Goal: Transaction & Acquisition: Purchase product/service

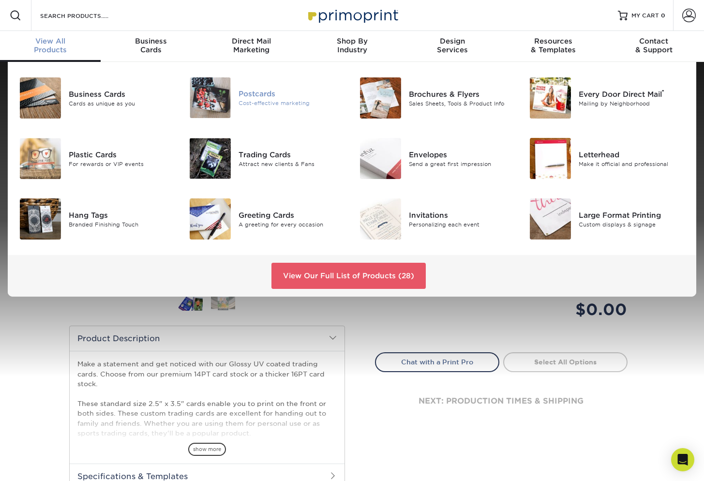
click at [223, 101] on img at bounding box center [210, 97] width 41 height 41
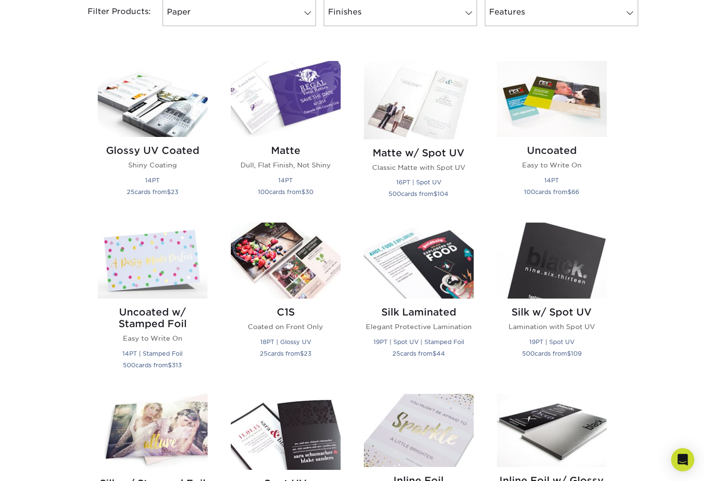
scroll to position [323, 0]
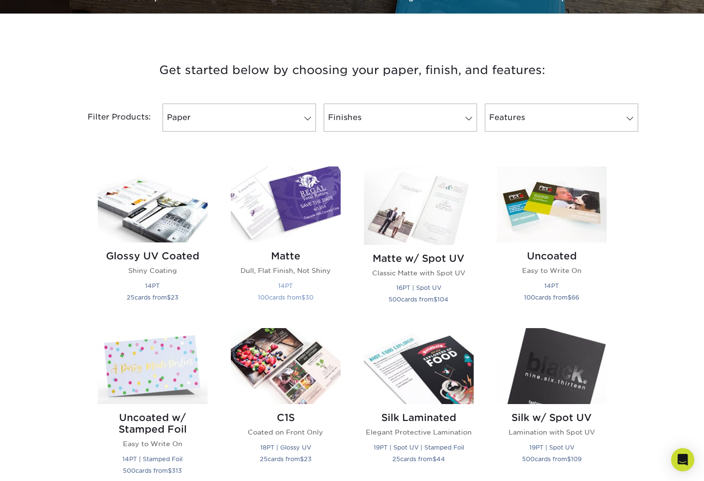
click at [305, 223] on img at bounding box center [286, 204] width 110 height 76
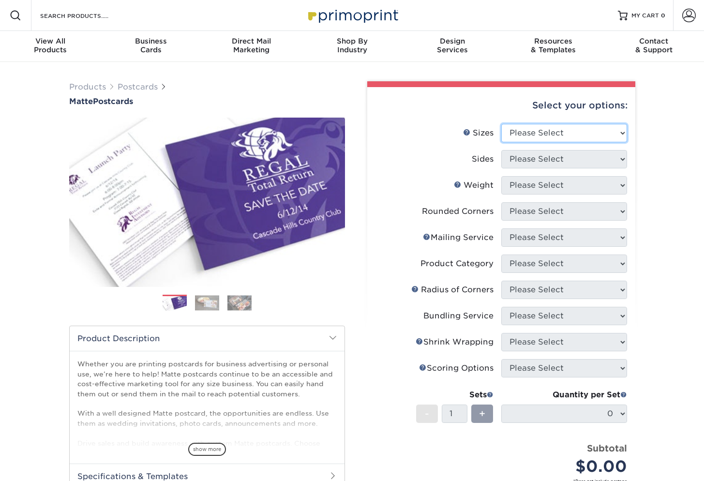
click at [607, 137] on select "Please Select 1.5" x 7" 2" x 4" 2" x 6" 2" x 7" 2" x 8" 2.12" x 5.5" 2.125" x 5…" at bounding box center [564, 133] width 126 height 18
select select "3.50x5.00"
click at [501, 124] on select "Please Select 1.5" x 7" 2" x 4" 2" x 6" 2" x 7" 2" x 8" 2.12" x 5.5" 2.125" x 5…" at bounding box center [564, 133] width 126 height 18
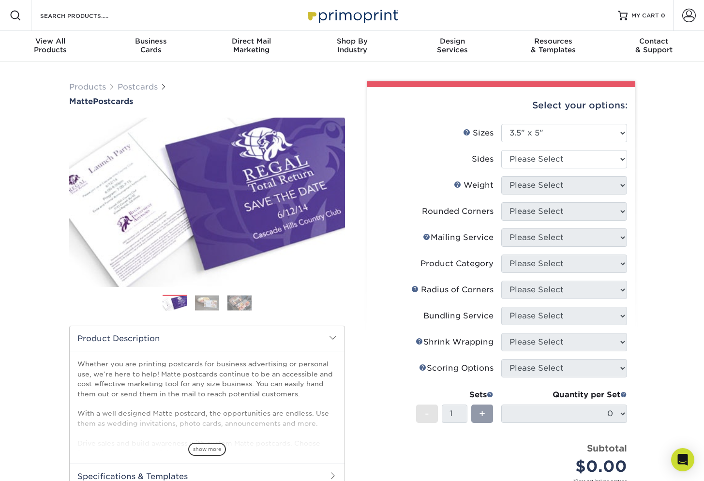
click at [667, 309] on div "Products Postcards Matte Postcards Next $" at bounding box center [352, 345] width 704 height 567
click at [596, 157] on select "Please Select Print Both Sides Print Front Only" at bounding box center [564, 159] width 126 height 18
select select "32d3c223-f82c-492b-b915-ba065a00862f"
click at [501, 150] on select "Please Select Print Both Sides Print Front Only" at bounding box center [564, 159] width 126 height 18
click at [672, 201] on div "Products Postcards Matte Postcards Next $" at bounding box center [352, 345] width 704 height 567
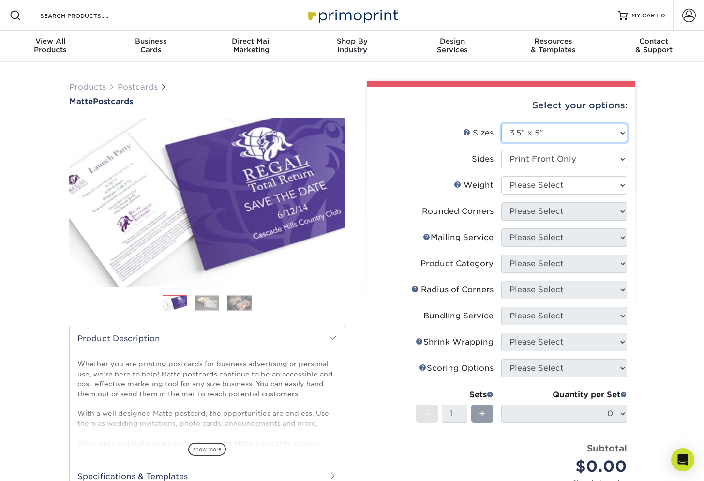
click at [541, 136] on select "Please Select 1.5" x 7" 2" x 4" 2" x 6" 2" x 7" 2" x 8" 2.12" x 5.5" 2.125" x 5…" at bounding box center [564, 133] width 126 height 18
select select "6.00x11.00"
click at [501, 124] on select "Please Select 1.5" x 7" 2" x 4" 2" x 6" 2" x 7" 2" x 8" 2.12" x 5.5" 2.125" x 5…" at bounding box center [564, 133] width 126 height 18
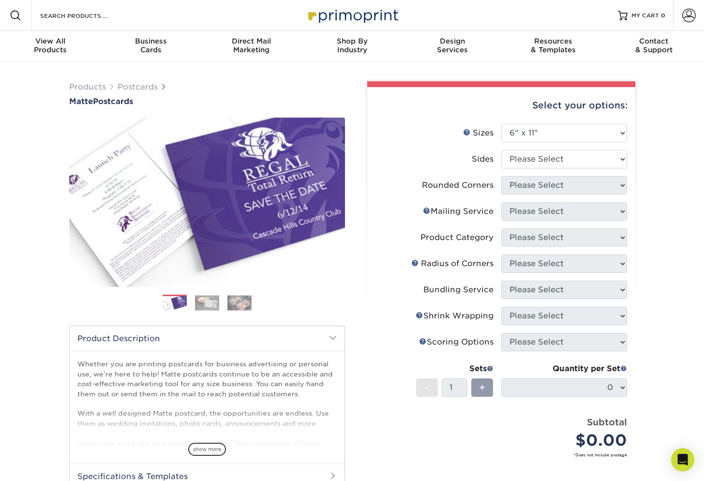
click at [659, 219] on div "Products Postcards Matte Postcards Next $" at bounding box center [352, 332] width 704 height 541
click at [569, 165] on select "Please Select Print Both Sides Print Front Only" at bounding box center [564, 159] width 126 height 18
select select "32d3c223-f82c-492b-b915-ba065a00862f"
click at [501, 150] on select "Please Select Print Both Sides Print Front Only" at bounding box center [564, 159] width 126 height 18
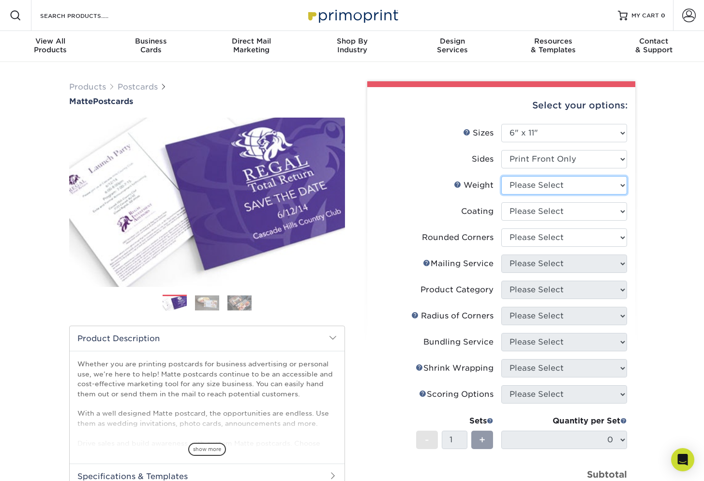
click at [546, 184] on select "Please Select 16PT 14PT" at bounding box center [564, 185] width 126 height 18
click at [501, 176] on select "Please Select 16PT 14PT" at bounding box center [564, 185] width 126 height 18
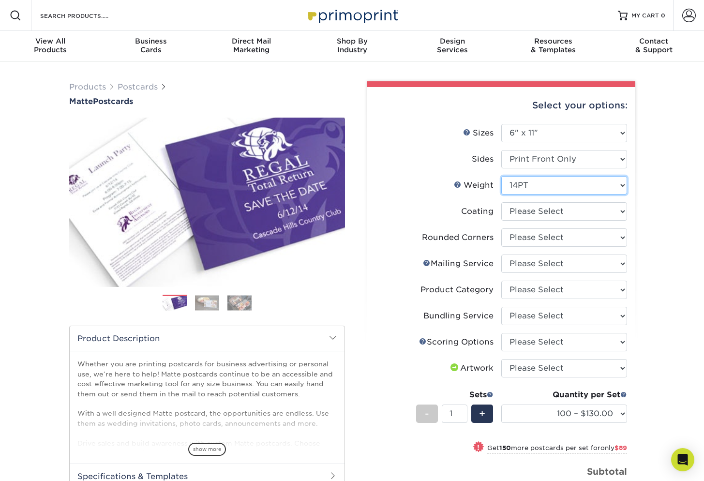
click at [592, 191] on select "Please Select 16PT 14PT" at bounding box center [564, 185] width 126 height 18
select select "16PT"
click at [501, 176] on select "Please Select 16PT 14PT" at bounding box center [564, 185] width 126 height 18
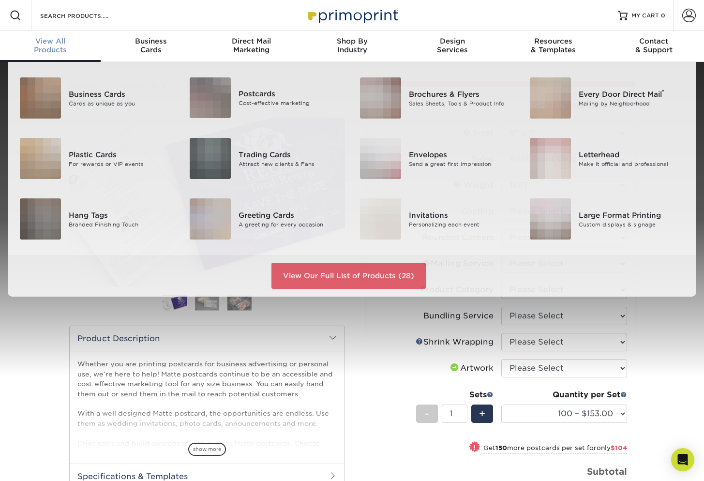
click at [52, 46] on div "View All Products" at bounding box center [50, 45] width 101 height 17
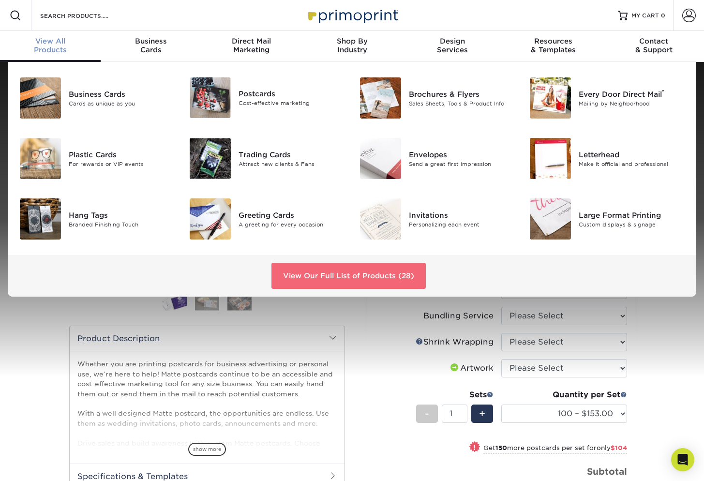
click at [351, 274] on link "View Our Full List of Products (28)" at bounding box center [348, 276] width 154 height 26
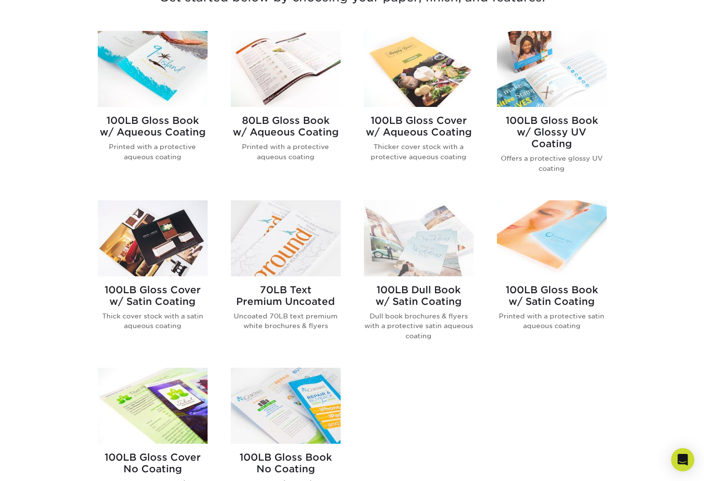
scroll to position [323, 0]
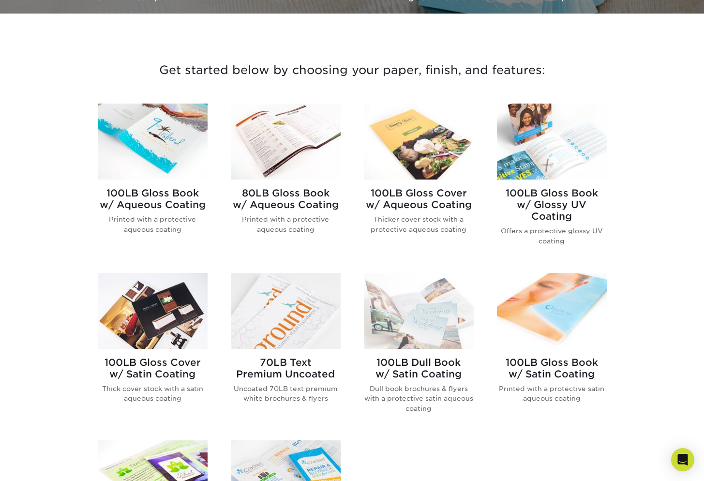
click at [390, 318] on img at bounding box center [419, 311] width 110 height 76
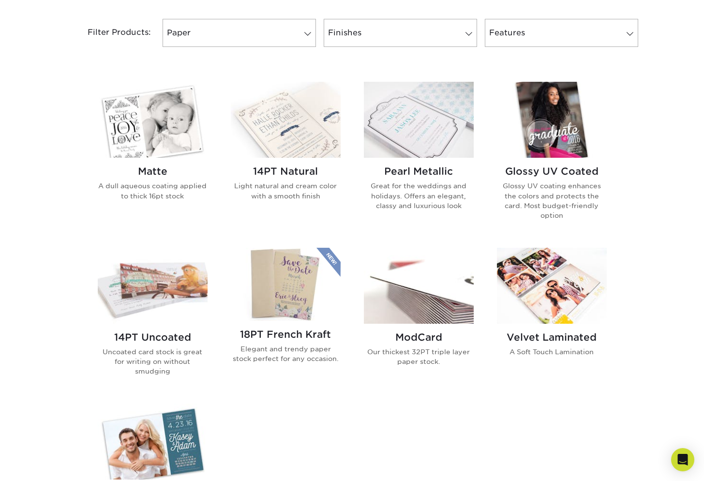
scroll to position [323, 0]
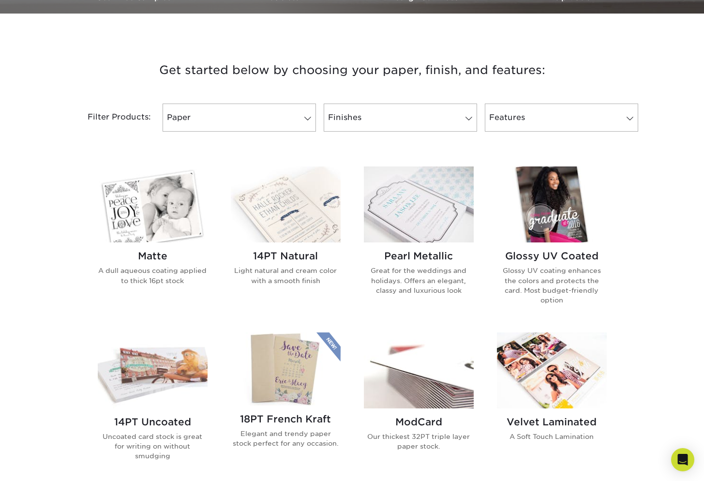
click at [139, 202] on img at bounding box center [153, 204] width 110 height 76
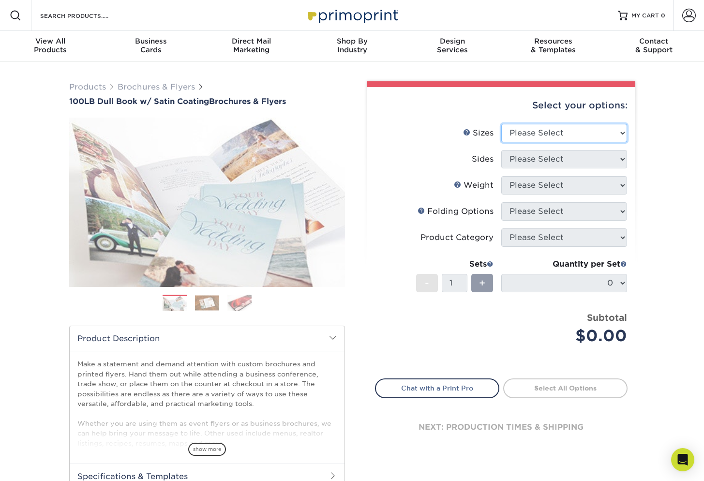
click at [579, 128] on select "Please Select 3.67" x 8.5" 3.67" x 8.5" 4" x 6" 4" x 8.5" 4" x 8.5" 4" x 9" 4" …" at bounding box center [564, 133] width 126 height 18
select select "9.00x12.00"
click at [501, 124] on select "Please Select 3.67" x 8.5" 3.67" x 8.5" 4" x 6" 4" x 8.5" 4" x 8.5" 4" x 9" 4" …" at bounding box center [564, 133] width 126 height 18
click at [587, 166] on select "Please Select Print Both Sides Print Front Only" at bounding box center [564, 159] width 126 height 18
select select "32d3c223-f82c-492b-b915-ba065a00862f"
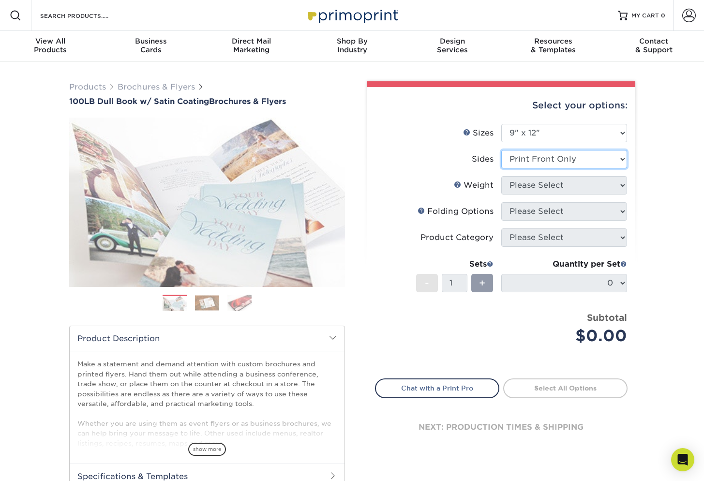
click at [501, 150] on select "Please Select Print Both Sides Print Front Only" at bounding box center [564, 159] width 126 height 18
click at [610, 183] on select "Please Select 100DB" at bounding box center [564, 185] width 126 height 18
select select "100DB"
click at [501, 176] on select "Please Select 100DB" at bounding box center [564, 185] width 126 height 18
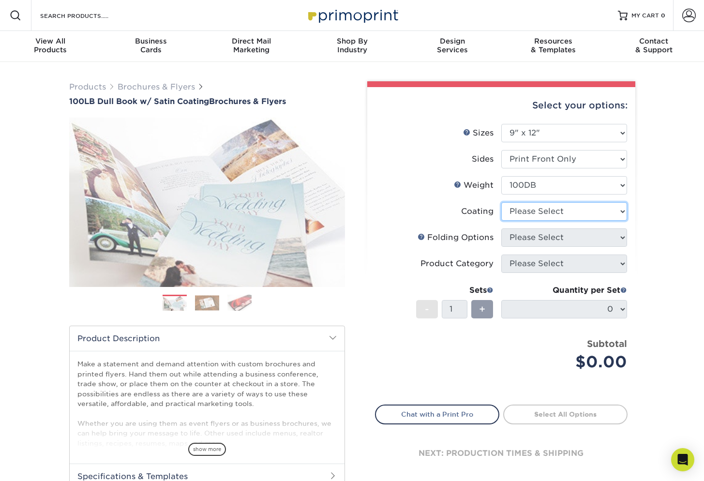
click at [597, 210] on select at bounding box center [564, 211] width 126 height 18
select select "1753ff32-3d28-4f95-990a-6fda0dbe3d7c"
click at [501, 202] on select at bounding box center [564, 211] width 126 height 18
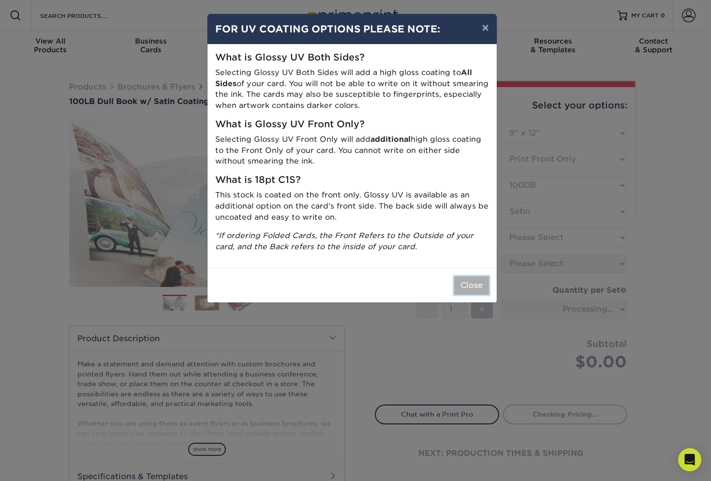
click at [473, 285] on button "Close" at bounding box center [471, 285] width 35 height 18
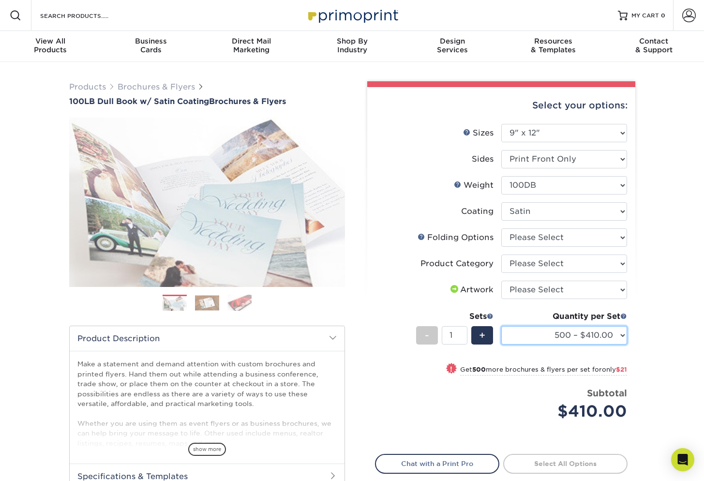
click at [578, 335] on select "500 – $410.00 1000 – $431.00 2000 – $554.00 2500 – $693.00 3000 – $750.00 4000 …" at bounding box center [564, 335] width 126 height 18
click at [659, 289] on div "Products Brochures & Flyers 100LB Dull Book w/ Satin Coating Brochures & Flyers…" at bounding box center [352, 320] width 704 height 517
click at [567, 234] on select "Please Select FLAT - No Folding Accordion Fold Roll Fold Tri-Fold / Letter Fold…" at bounding box center [564, 237] width 126 height 18
select select "9589f320-e91f-48ce-a0d7-3badd39f2c14"
click at [501, 228] on select "Please Select FLAT - No Folding Accordion Fold Roll Fold Tri-Fold / Letter Fold…" at bounding box center [564, 237] width 126 height 18
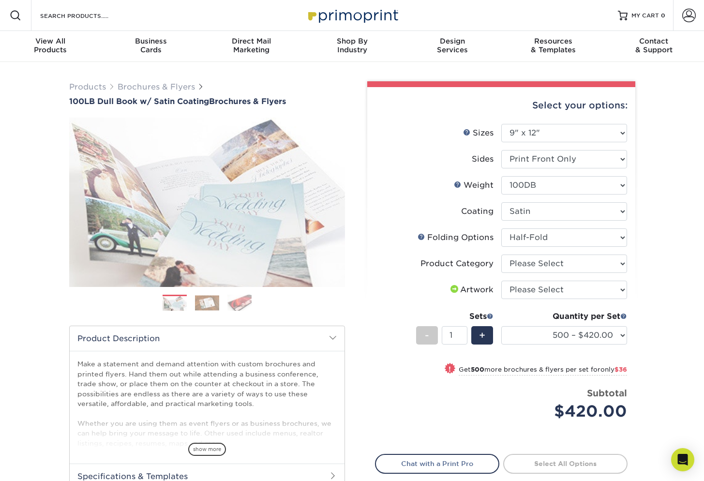
click at [668, 237] on div "Products Brochures & Flyers 100LB Dull Book w/ Satin Coating Brochures & Flyers…" at bounding box center [352, 320] width 704 height 517
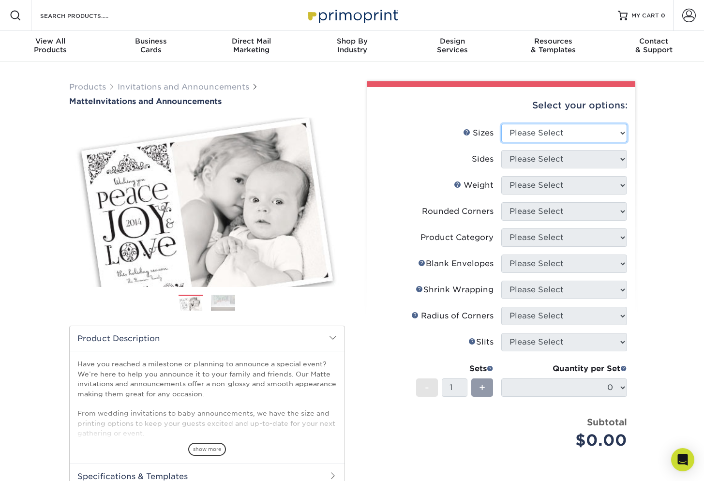
click at [582, 134] on select "Please Select 4.25" x 5.5" 4.25" x 6" 5" x 7" 5.5" x 8.5" 6" x 6"" at bounding box center [564, 133] width 126 height 18
drag, startPoint x: 691, startPoint y: 197, endPoint x: 697, endPoint y: 200, distance: 6.7
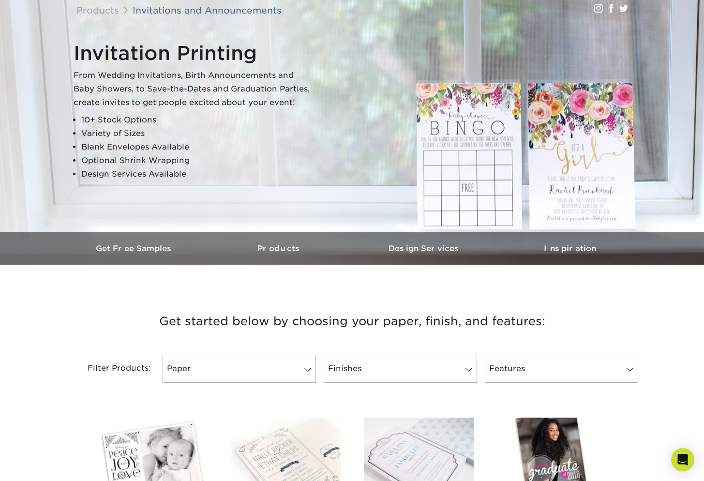
scroll to position [194, 0]
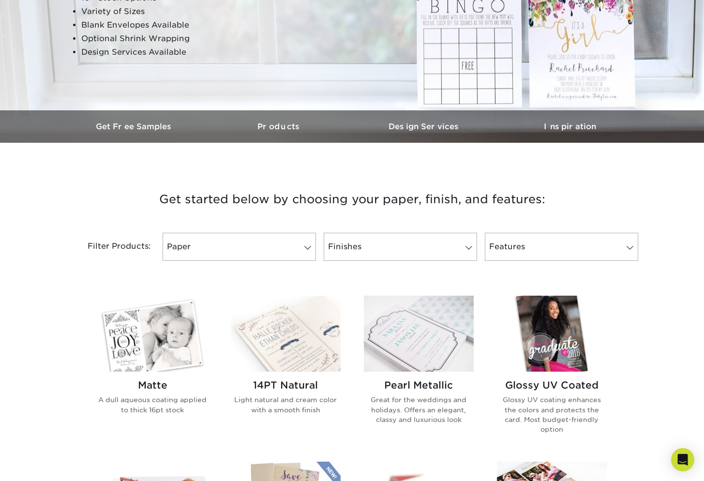
click at [580, 319] on img at bounding box center [552, 334] width 110 height 76
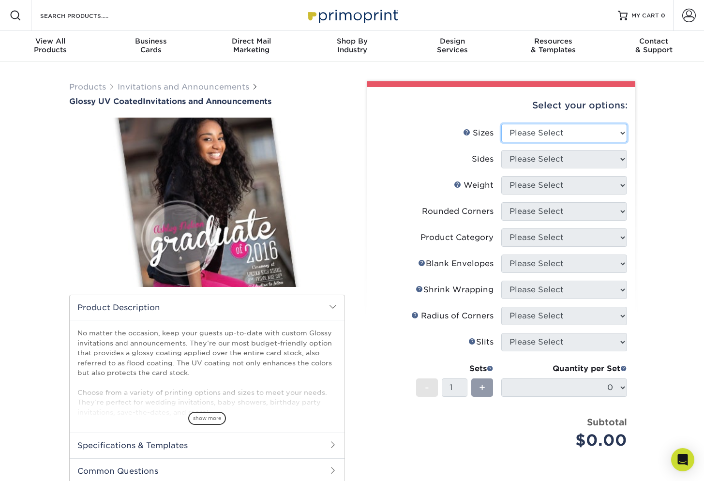
click at [595, 140] on select "Please Select 4.25" x 5.5" 4.25" x 6" 5" x 7" 5.5" x 8.5" 6" x 6"" at bounding box center [564, 133] width 126 height 18
click at [654, 147] on div "Products Invitations and Announcements Glossy UV Coated Invitations and Announc…" at bounding box center [352, 329] width 704 height 534
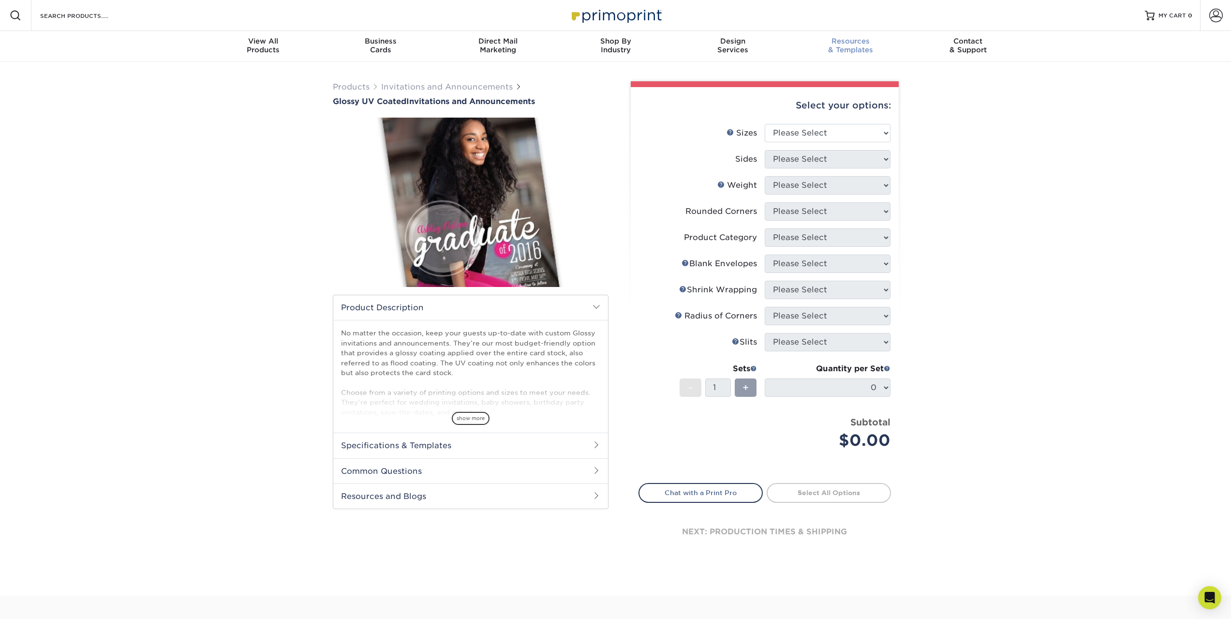
click at [703, 42] on span "Resources" at bounding box center [851, 41] width 118 height 9
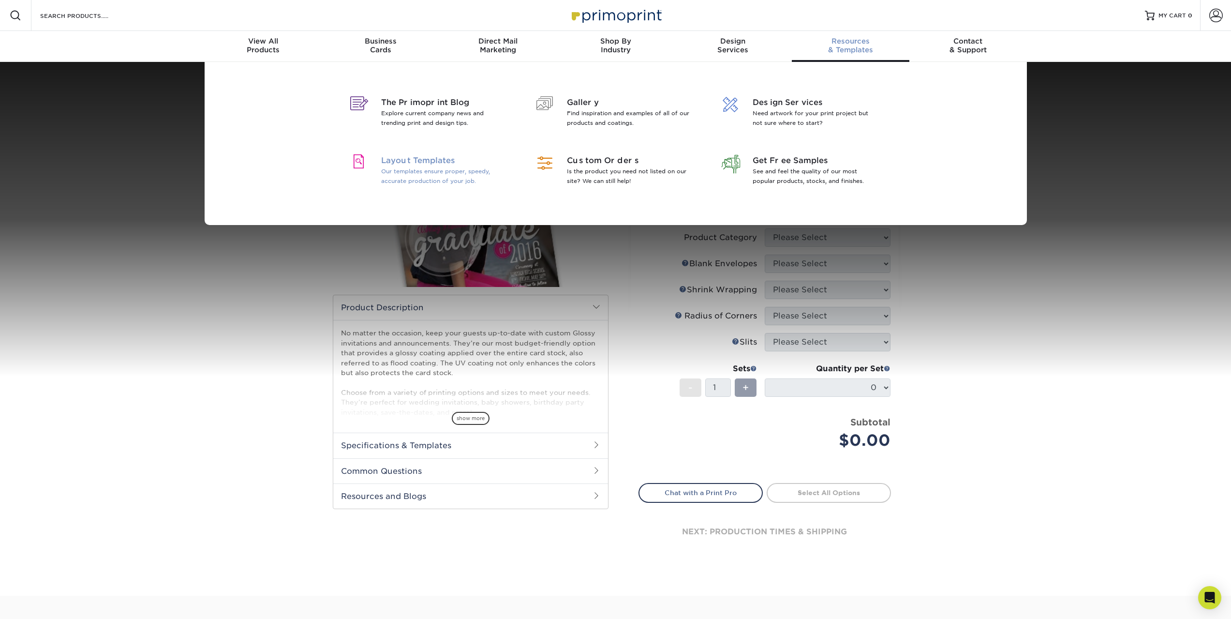
click at [429, 168] on p "Our templates ensure proper, speedy, accurate production of your job." at bounding box center [443, 175] width 125 height 19
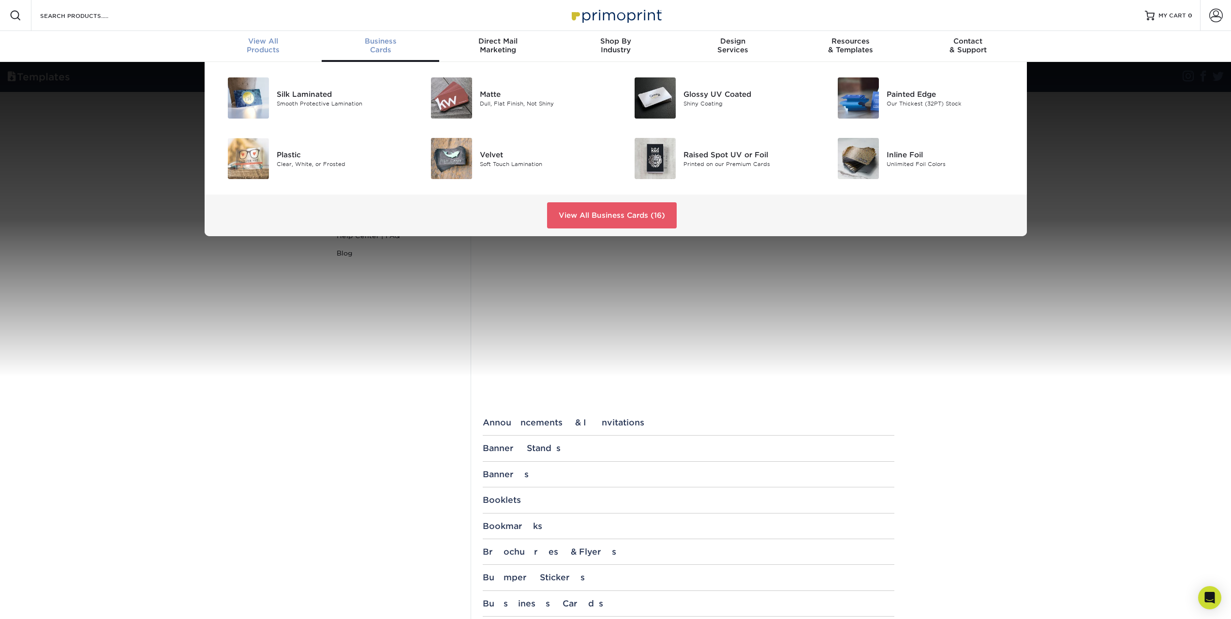
click at [255, 49] on div "View All Products" at bounding box center [264, 45] width 118 height 17
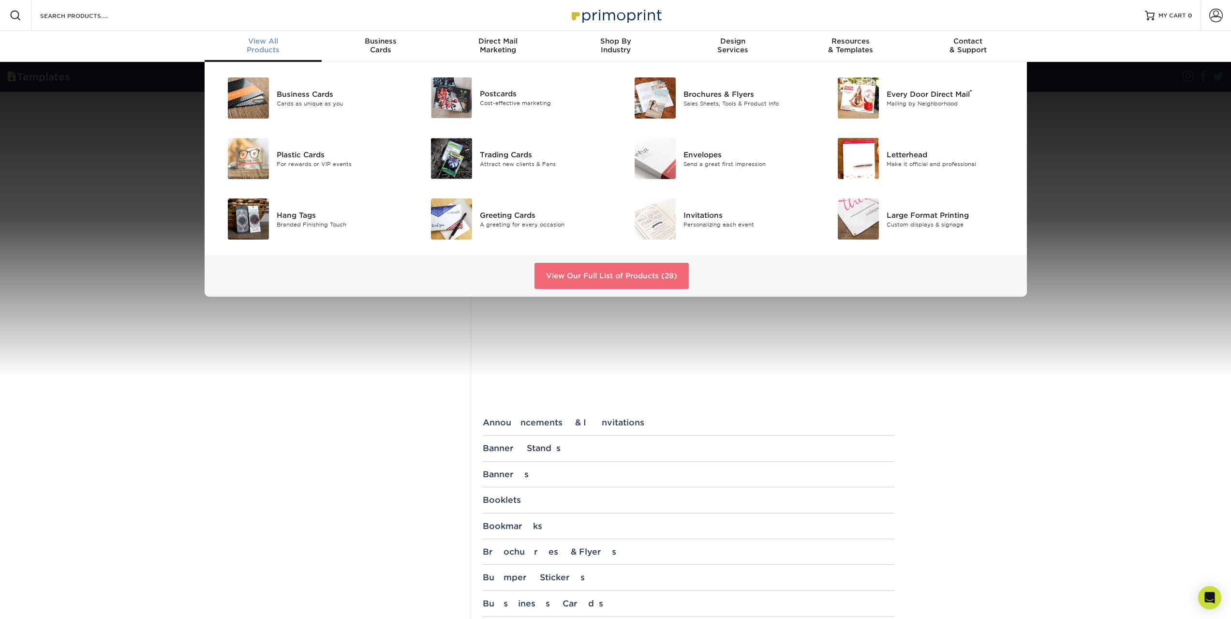
click at [594, 276] on link "View Our Full List of Products (28)" at bounding box center [612, 276] width 154 height 26
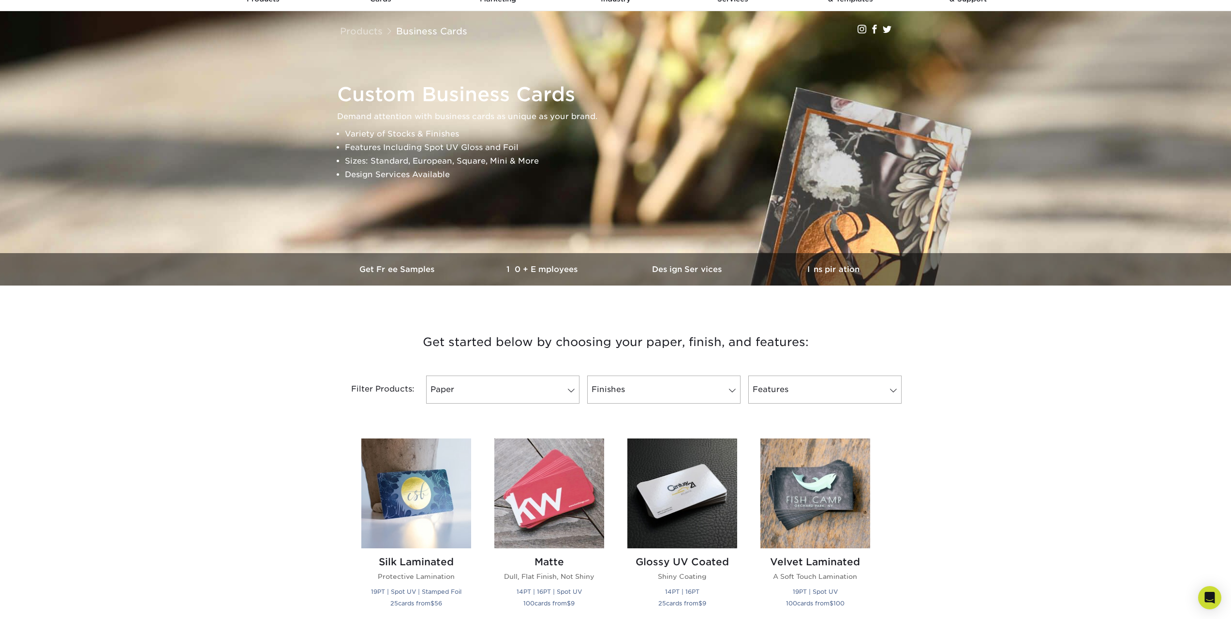
scroll to position [129, 0]
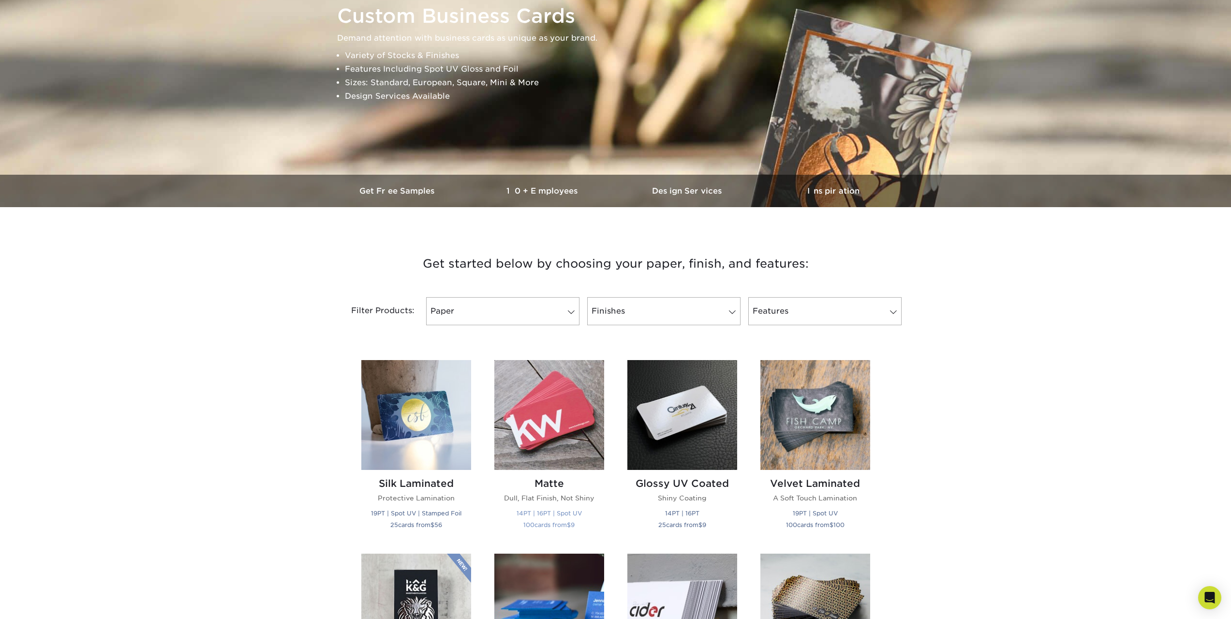
click at [574, 432] on img at bounding box center [549, 415] width 110 height 110
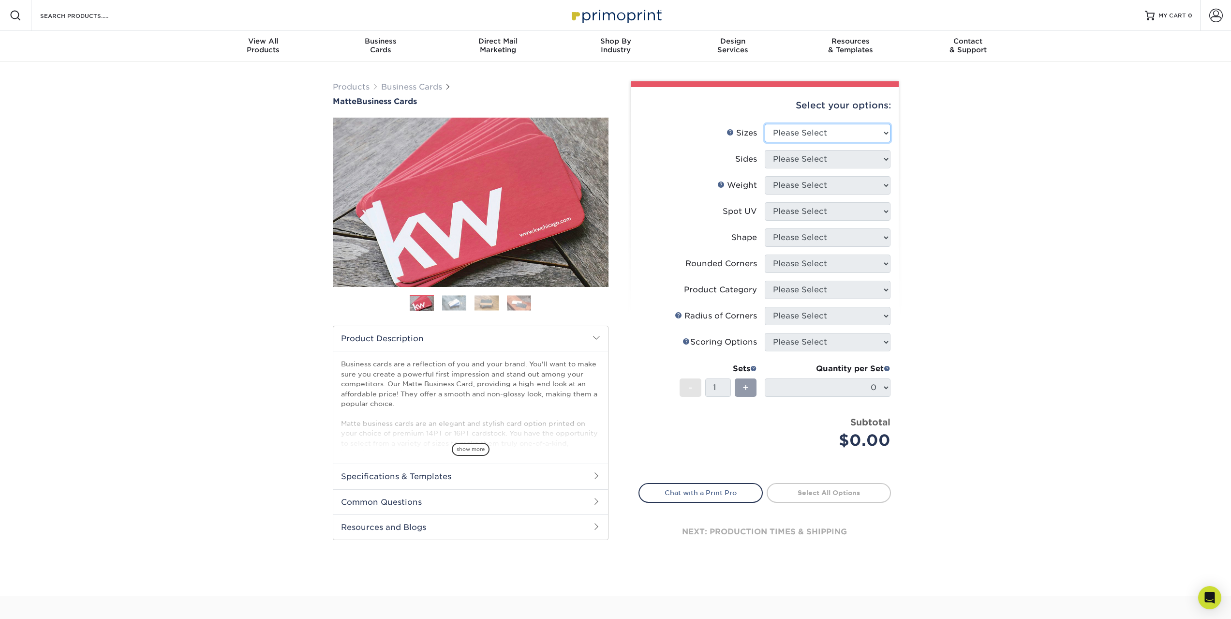
click at [840, 134] on select "Please Select 1.5" x 3.5" - Mini 1.75" x 3.5" - Mini 2" x 2" - Square 2" x 3" -…" at bounding box center [828, 133] width 126 height 18
select select "3.50x4.00"
click at [765, 124] on select "Please Select 1.5" x 3.5" - Mini 1.75" x 3.5" - Mini 2" x 2" - Square 2" x 3" -…" at bounding box center [828, 133] width 126 height 18
click at [829, 164] on select "Please Select Print Both Sides Print Front Only" at bounding box center [828, 159] width 126 height 18
click at [958, 158] on div "Products Business Cards Matte Business Cards Previous Next 100 $ 9" at bounding box center [615, 329] width 1231 height 534
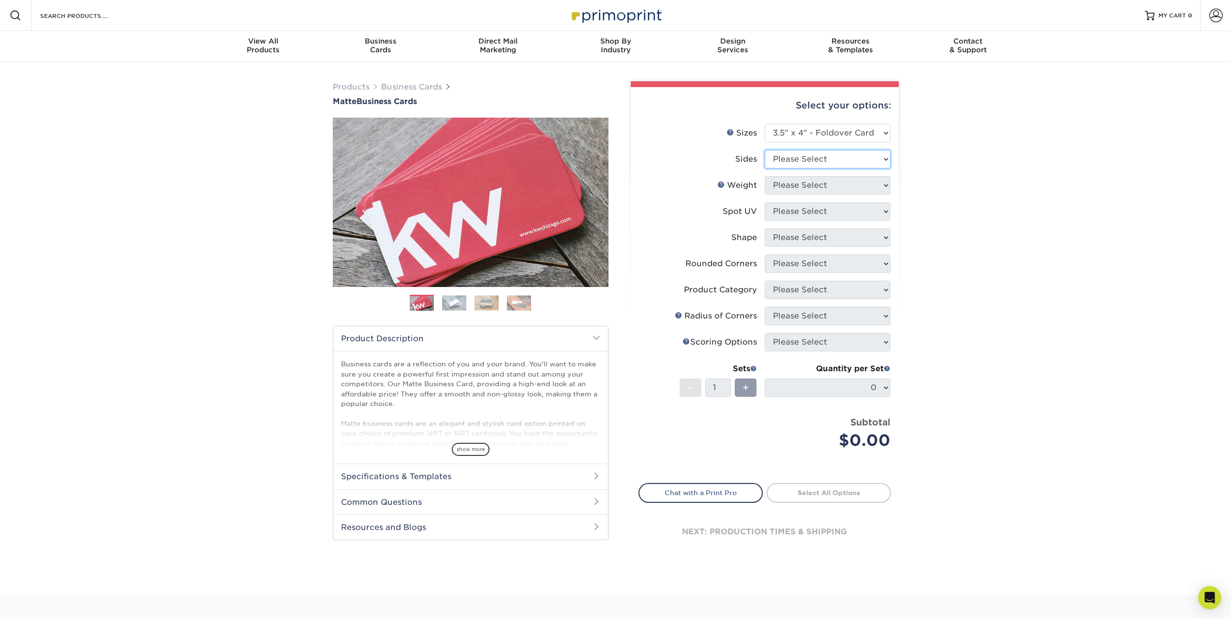
click at [839, 161] on select "Please Select Print Both Sides Print Front Only" at bounding box center [828, 159] width 126 height 18
select select "32d3c223-f82c-492b-b915-ba065a00862f"
click at [765, 150] on select "Please Select Print Both Sides Print Front Only" at bounding box center [828, 159] width 126 height 18
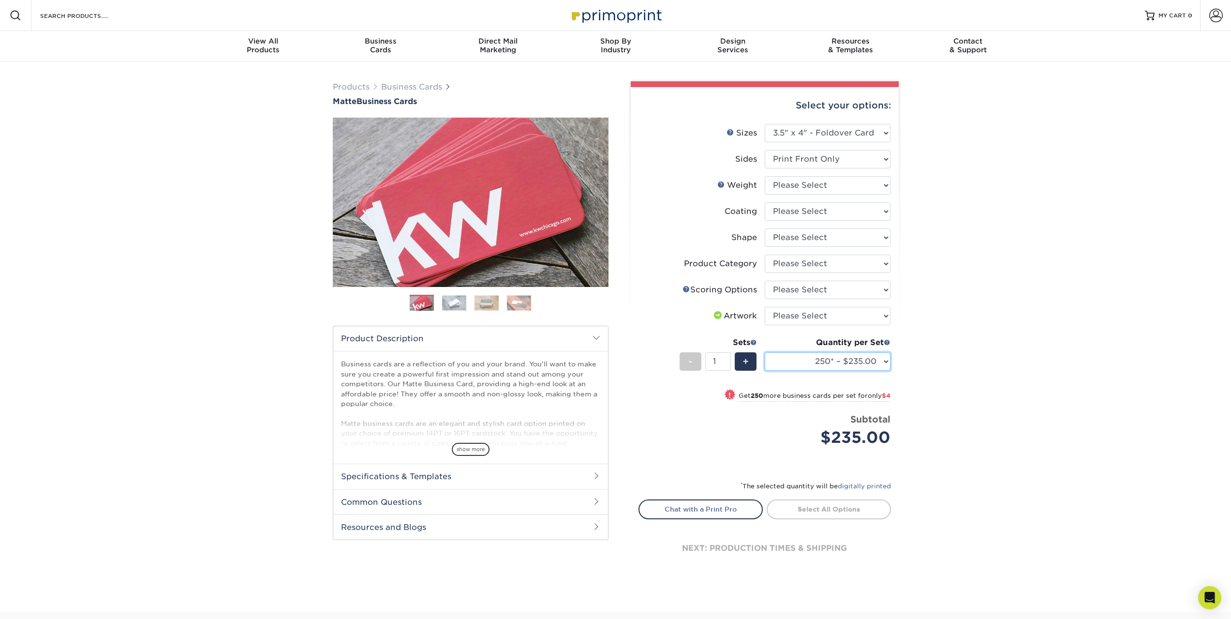
click at [852, 355] on select "250* – $235.00 500 – $239.00 1000 – $244.00 2500 – $341.00 5000 – $552.00" at bounding box center [828, 361] width 126 height 18
click at [975, 318] on div "Products Business Cards Matte Business Cards Previous Next 100 $ 9" at bounding box center [615, 337] width 1231 height 550
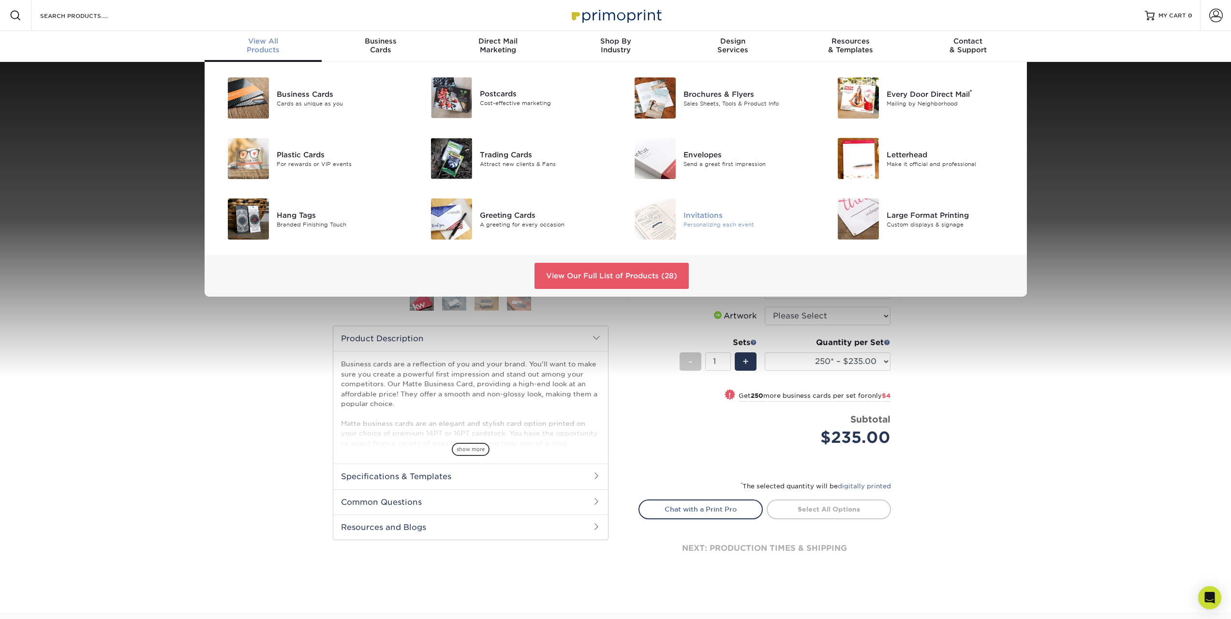
click at [660, 217] on img at bounding box center [655, 218] width 41 height 41
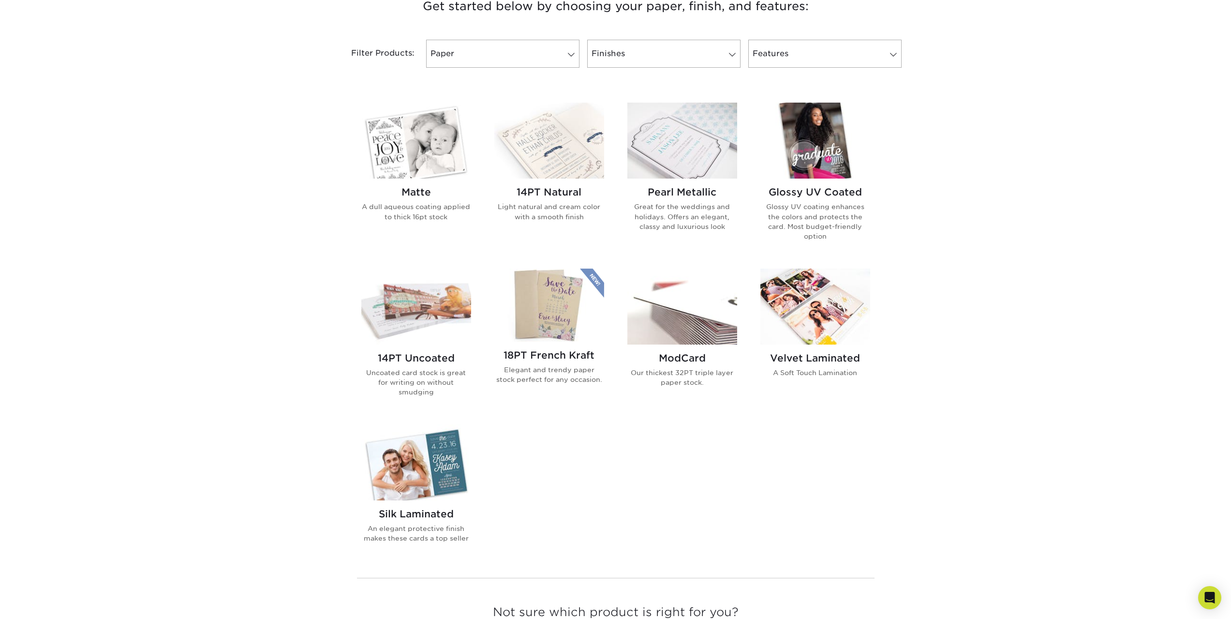
scroll to position [387, 0]
click at [454, 300] on img at bounding box center [416, 306] width 110 height 76
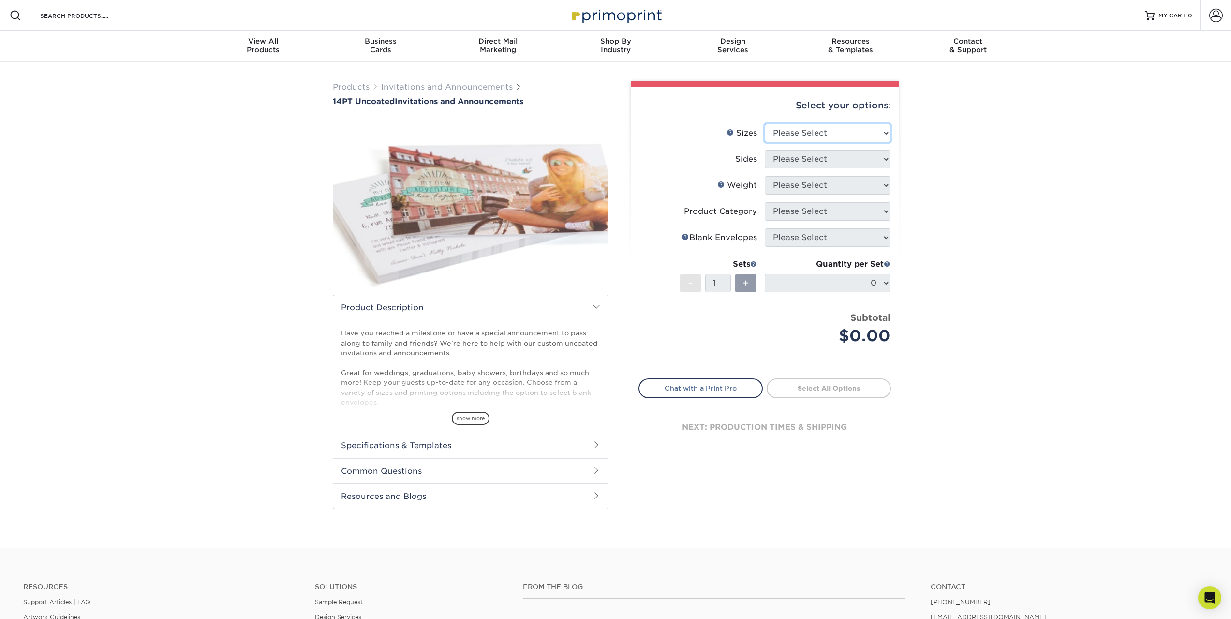
click at [838, 133] on select "Please Select 4.25" x 5.5" 4.25" x 6" 5" x 7" 5.5" x 8.5" 6" x 6"" at bounding box center [828, 133] width 126 height 18
select select "6.00x6.00"
click at [765, 124] on select "Please Select 4.25" x 5.5" 4.25" x 6" 5" x 7" 5.5" x 8.5" 6" x 6"" at bounding box center [828, 133] width 126 height 18
click at [825, 156] on select "Please Select Print Both Sides Print Front Only" at bounding box center [828, 159] width 126 height 18
select select "32d3c223-f82c-492b-b915-ba065a00862f"
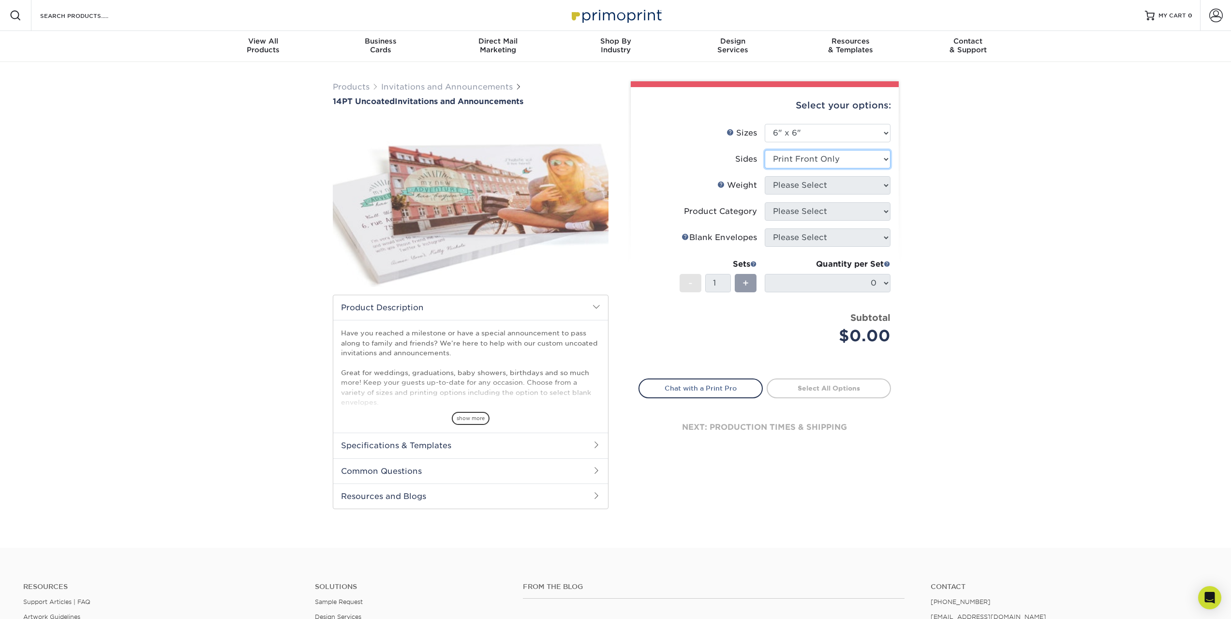
click at [765, 150] on select "Please Select Print Both Sides Print Front Only" at bounding box center [828, 159] width 126 height 18
